Goal: Task Accomplishment & Management: Use online tool/utility

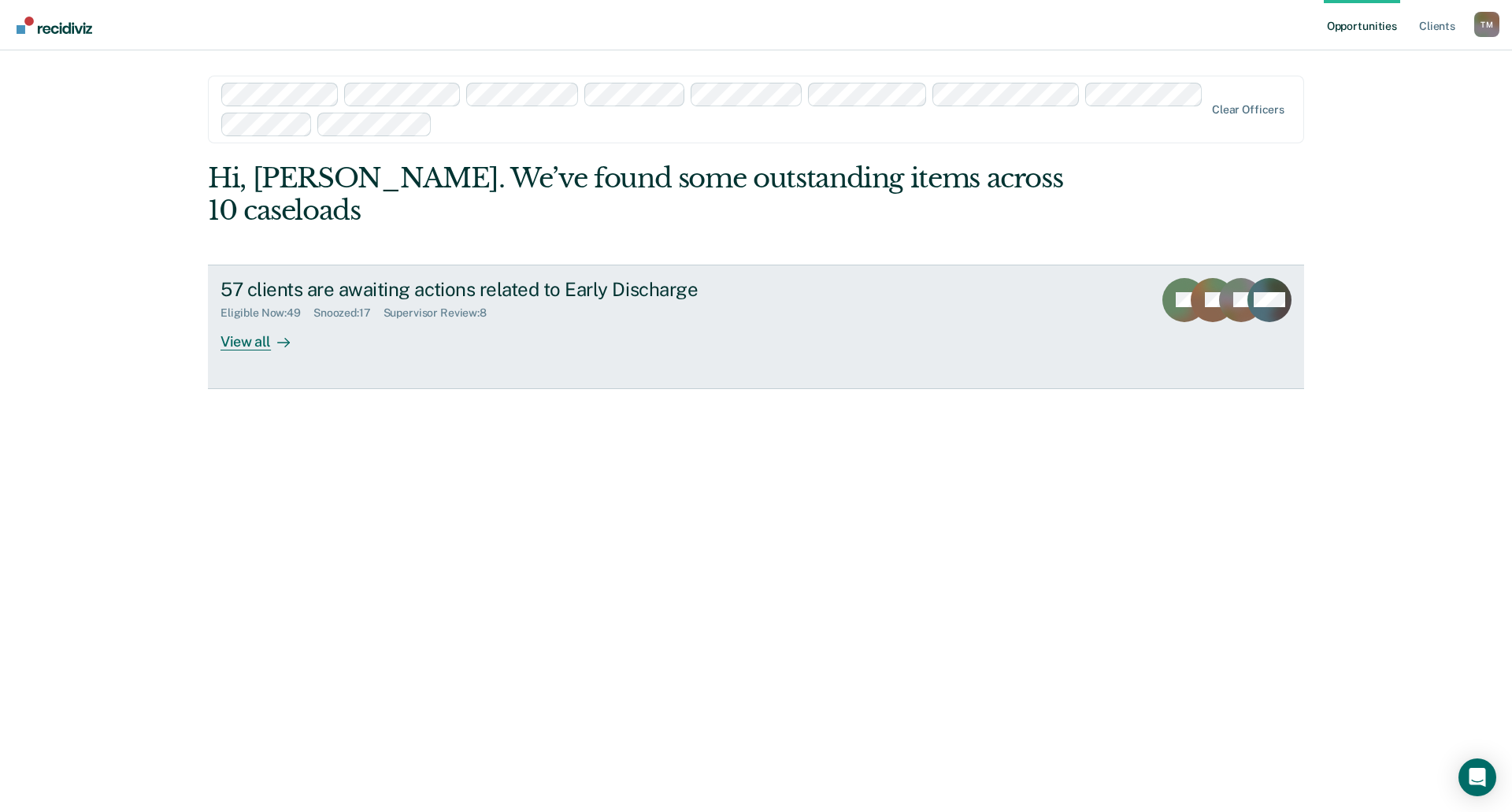
click at [271, 332] on div at bounding box center [280, 341] width 19 height 19
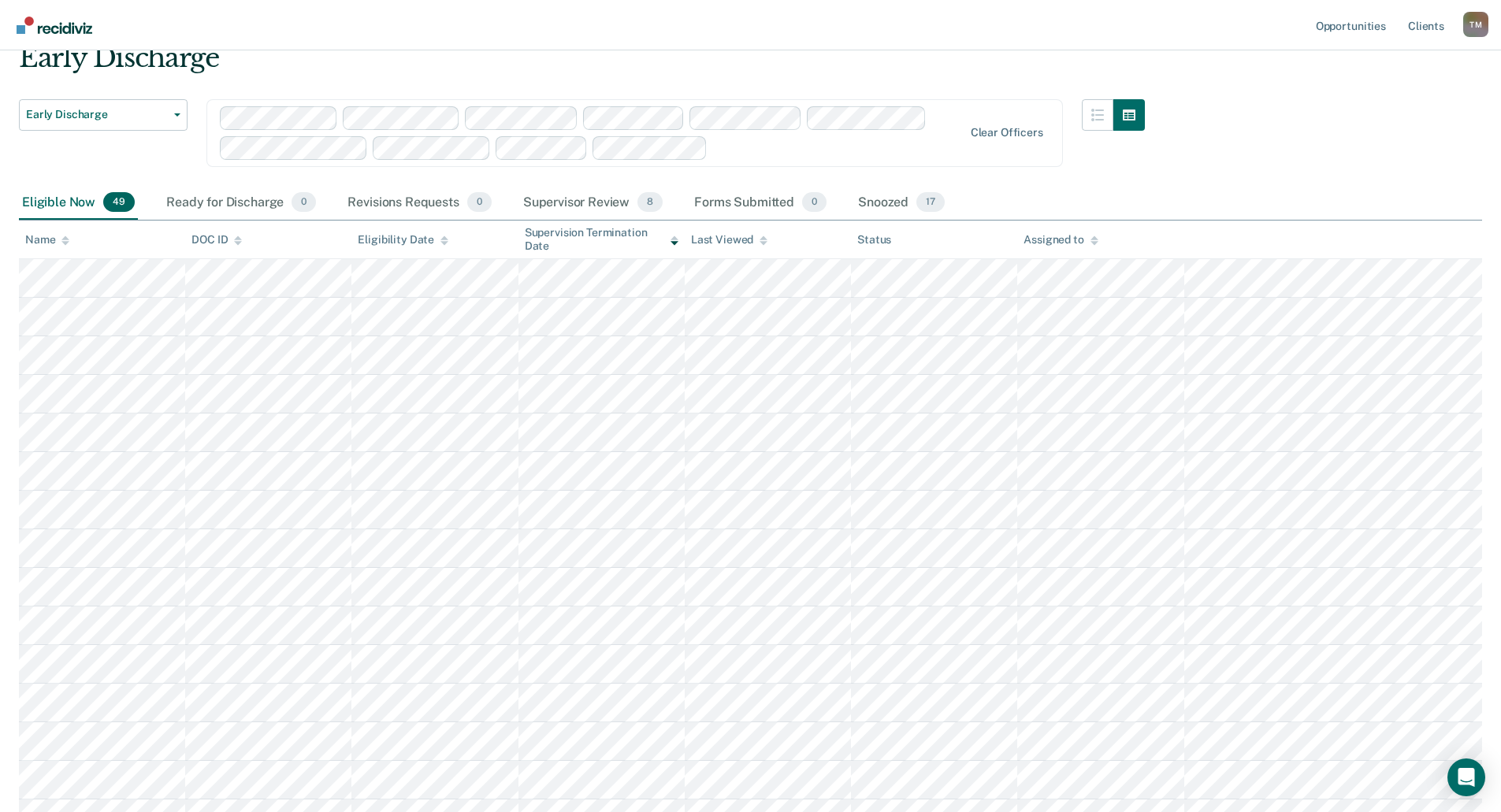
scroll to position [157, 0]
